Goal: Information Seeking & Learning: Learn about a topic

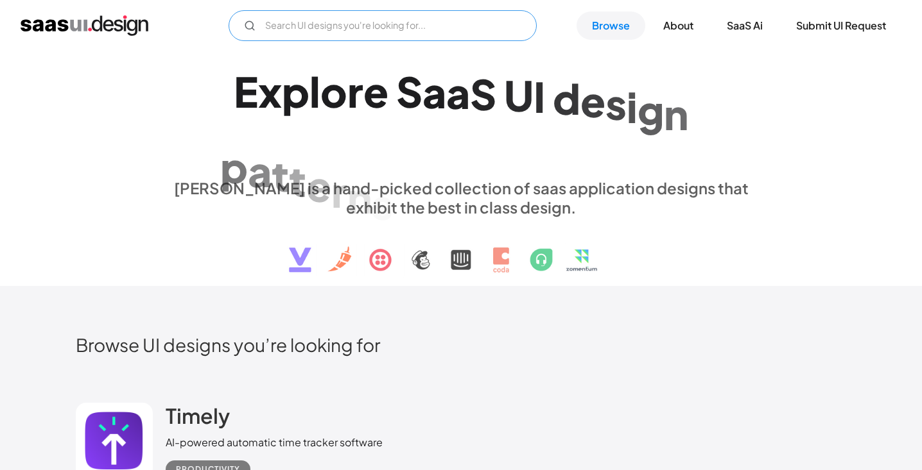
click at [295, 23] on input "Email Form" at bounding box center [382, 25] width 308 height 31
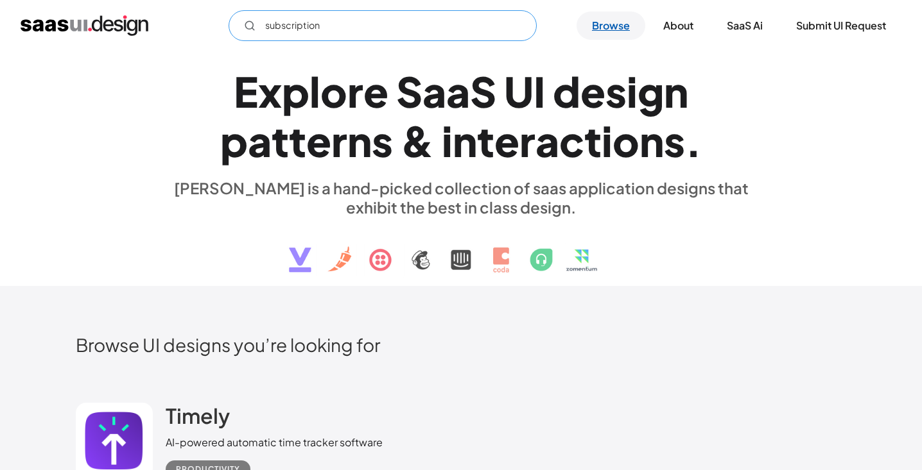
type input "subscription"
click at [616, 27] on link "Browse" at bounding box center [610, 26] width 69 height 28
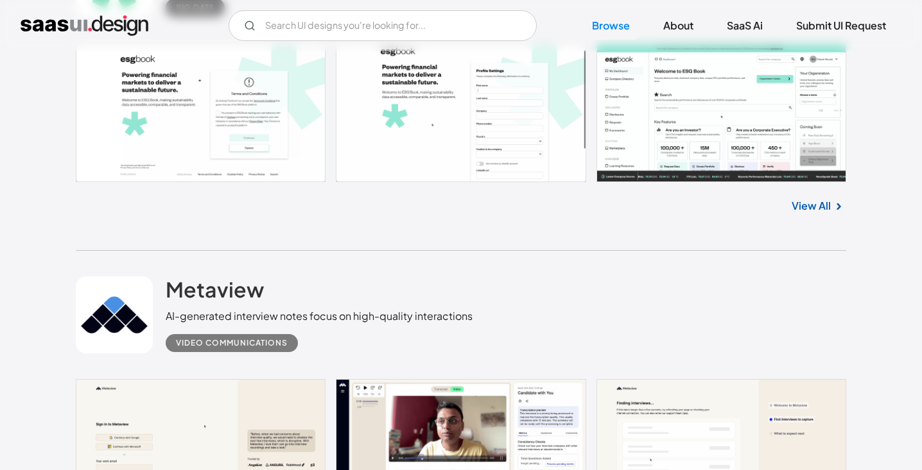
scroll to position [1826, 0]
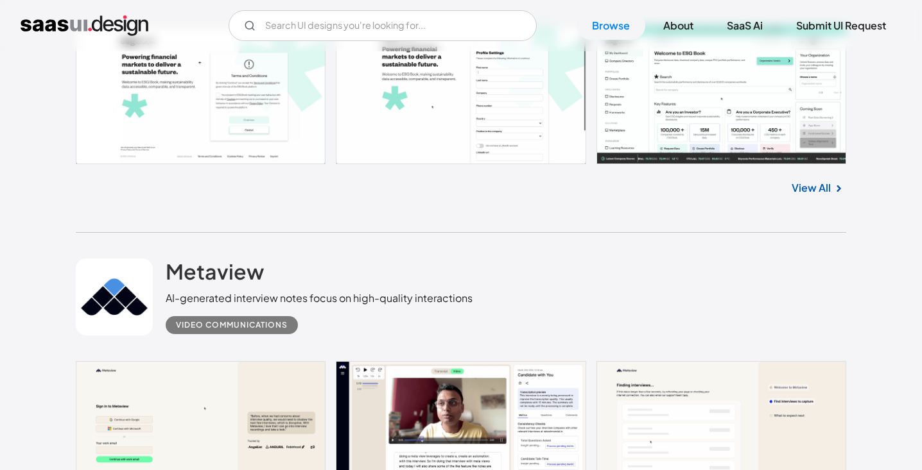
click at [803, 186] on link "View All" at bounding box center [810, 187] width 39 height 15
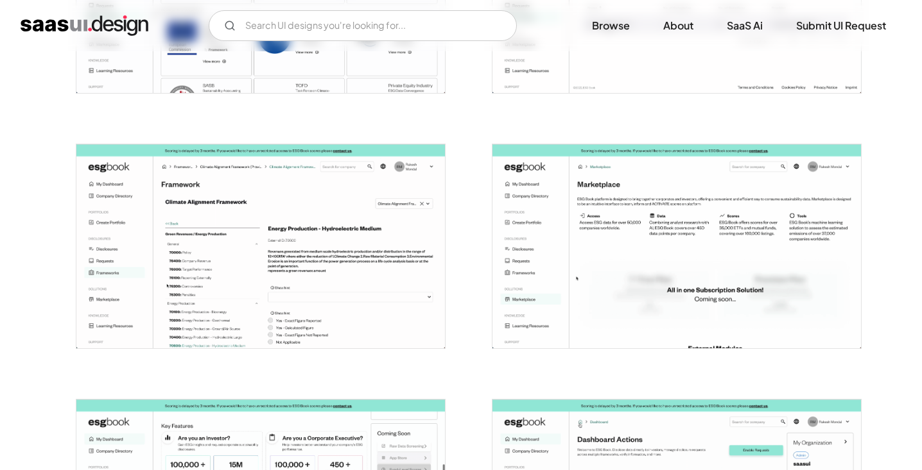
scroll to position [1948, 0]
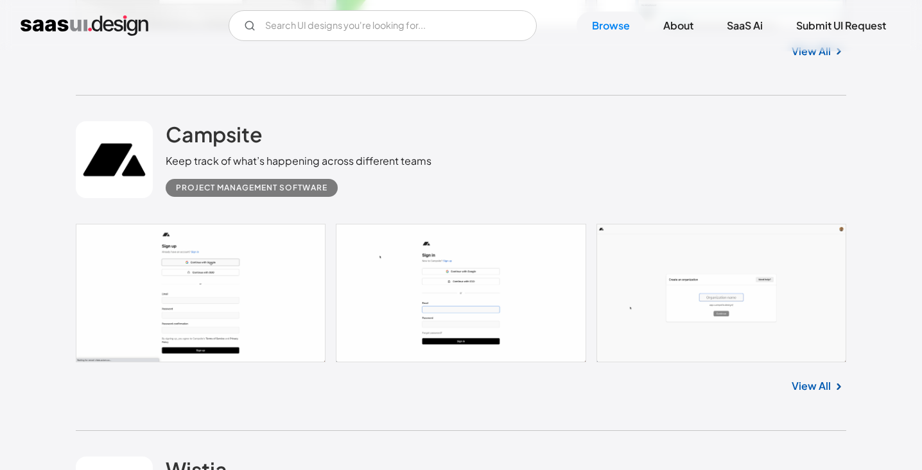
scroll to position [4078, 0]
